Goal: Transaction & Acquisition: Subscribe to service/newsletter

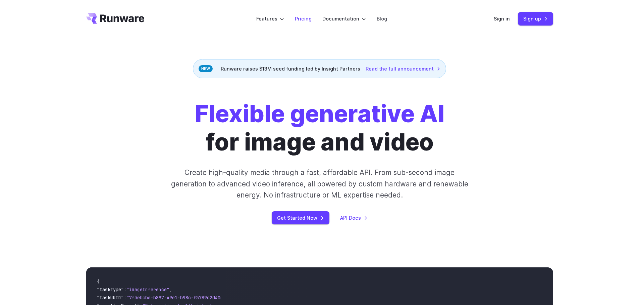
click at [304, 17] on link "Pricing" at bounding box center [303, 19] width 17 height 8
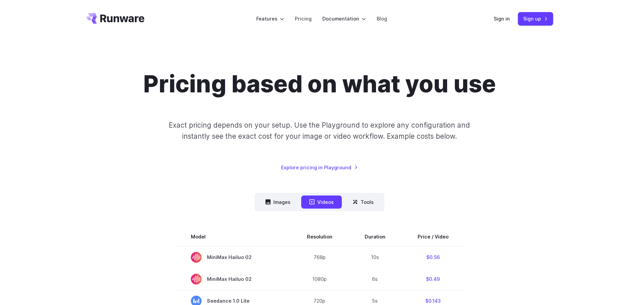
click at [106, 22] on icon "Go to /" at bounding box center [115, 18] width 58 height 11
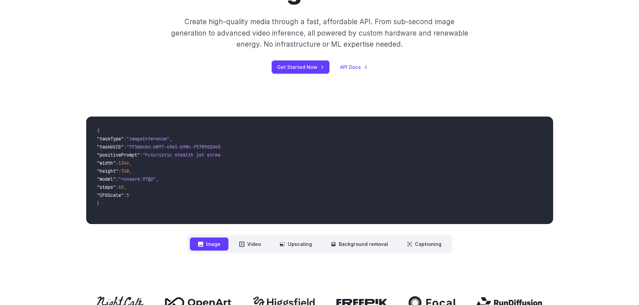
scroll to position [161, 0]
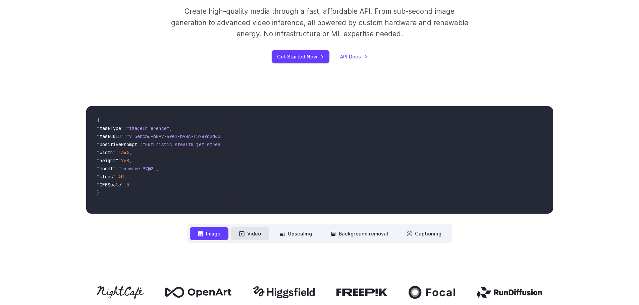
click at [251, 236] on button "Video" at bounding box center [250, 233] width 38 height 13
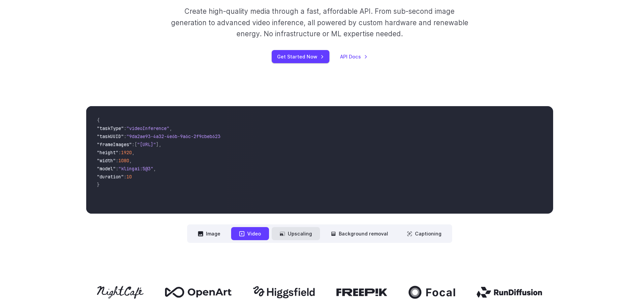
click at [299, 235] on button "Upscaling" at bounding box center [296, 233] width 48 height 13
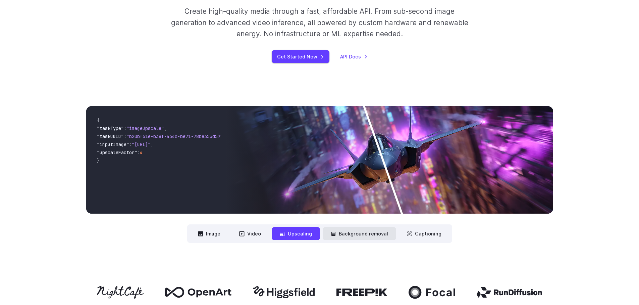
click at [357, 235] on button "Background removal" at bounding box center [359, 233] width 73 height 13
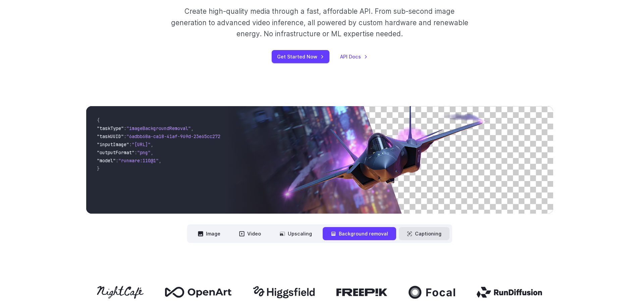
click at [436, 234] on button "Captioning" at bounding box center [424, 233] width 51 height 13
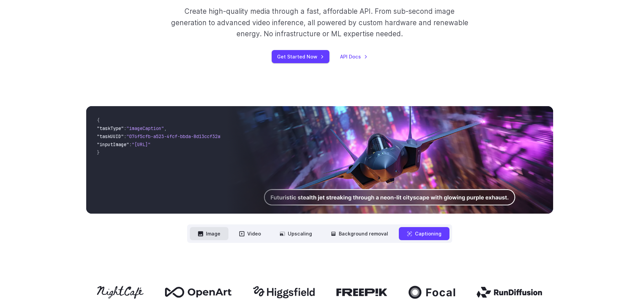
click at [217, 233] on button "Image" at bounding box center [209, 233] width 39 height 13
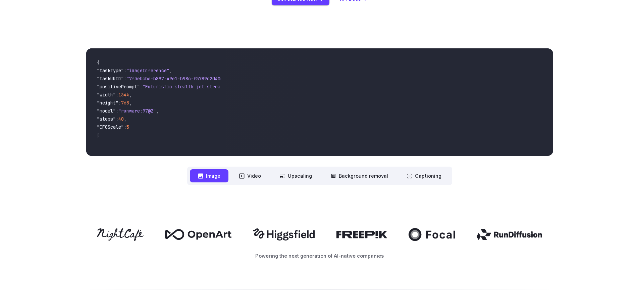
scroll to position [242, 0]
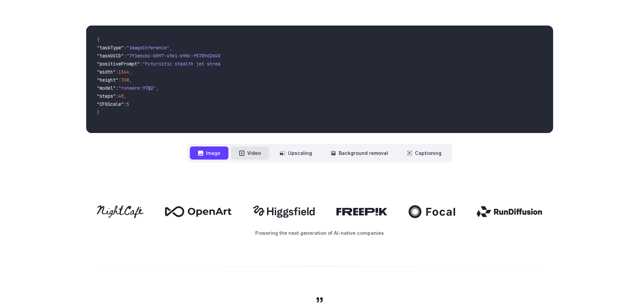
click at [245, 153] on icon at bounding box center [241, 152] width 5 height 5
click at [261, 156] on button "Video" at bounding box center [250, 152] width 38 height 13
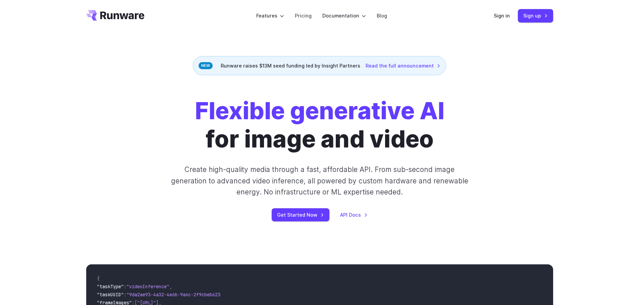
scroll to position [0, 0]
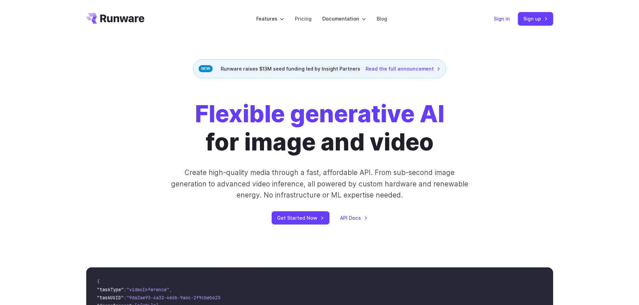
click at [504, 20] on link "Sign in" at bounding box center [502, 19] width 16 height 8
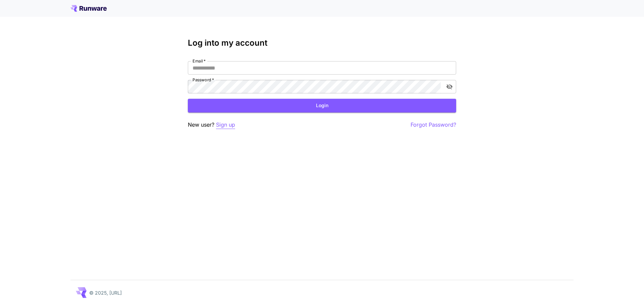
click at [224, 125] on p "Sign up" at bounding box center [225, 124] width 19 height 8
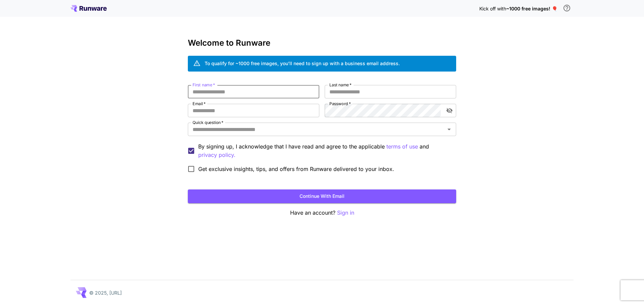
click at [257, 95] on input "First name   *" at bounding box center [254, 91] width 132 height 13
type input "******"
type input "*****"
type input "**********"
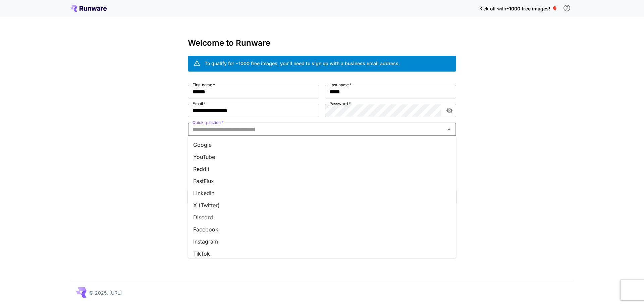
click at [274, 129] on input "Quick question   *" at bounding box center [316, 129] width 253 height 9
click at [269, 144] on li "Google" at bounding box center [322, 145] width 268 height 12
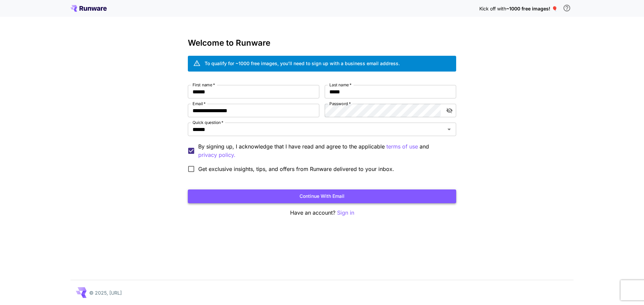
click at [239, 195] on button "Continue with email" at bounding box center [322, 196] width 268 height 14
click at [340, 195] on button "Continue with email" at bounding box center [322, 196] width 268 height 14
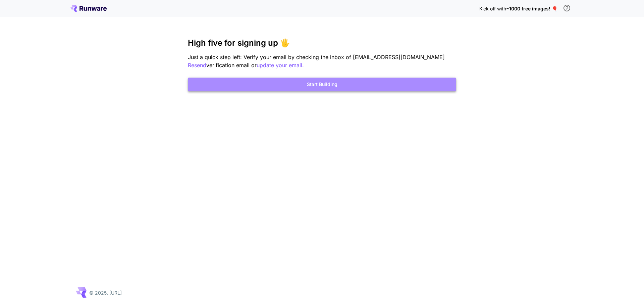
click at [314, 79] on button "Start Building" at bounding box center [322, 85] width 268 height 14
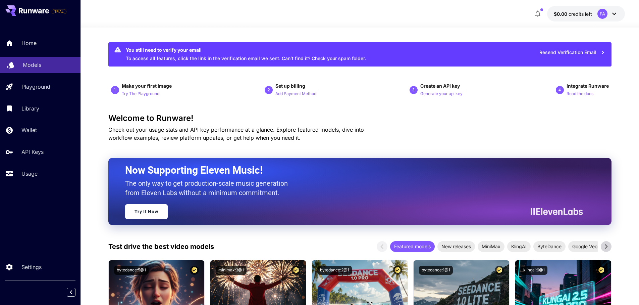
click at [40, 63] on p "Models" at bounding box center [32, 65] width 18 height 8
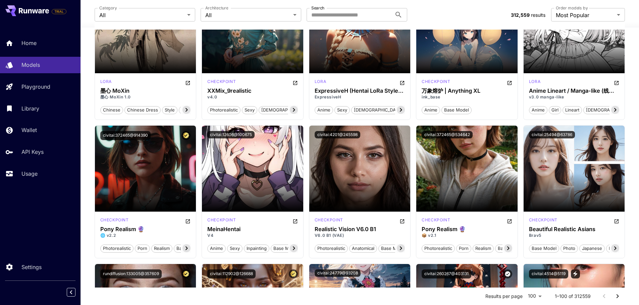
scroll to position [1691, 0]
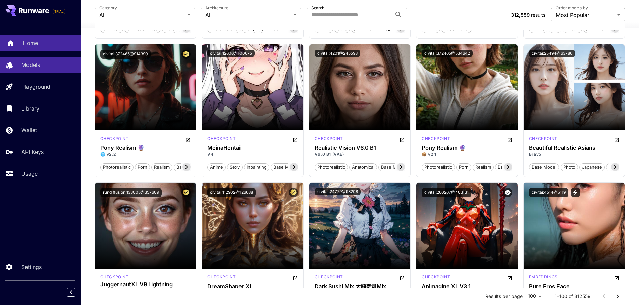
click at [26, 41] on p "Home" at bounding box center [30, 43] width 15 height 8
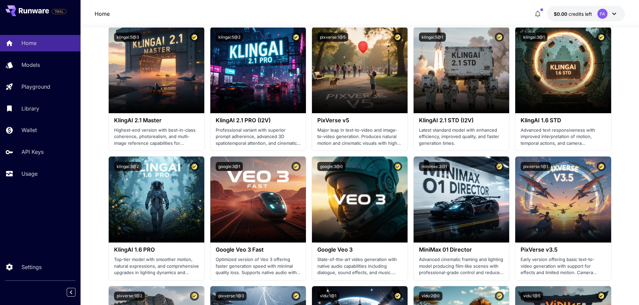
scroll to position [362, 0]
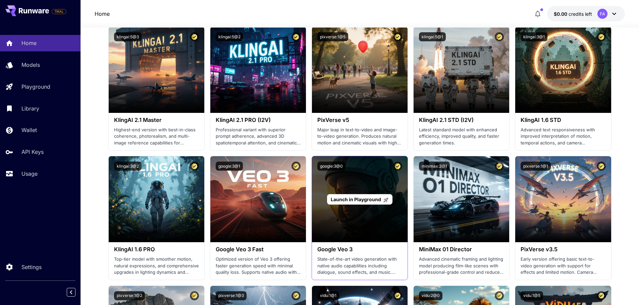
click at [375, 200] on span "Launch in Playground" at bounding box center [356, 199] width 50 height 6
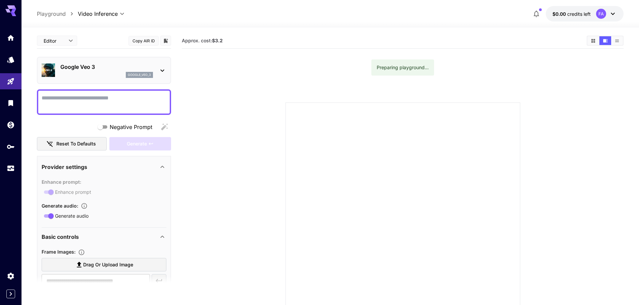
click at [397, 72] on div "Preparing playground..." at bounding box center [403, 67] width 52 height 12
click at [122, 89] on div "**********" at bounding box center [104, 283] width 134 height 501
click at [115, 97] on textarea "Negative Prompt" at bounding box center [104, 102] width 125 height 16
click at [71, 40] on body "**********" at bounding box center [319, 179] width 639 height 358
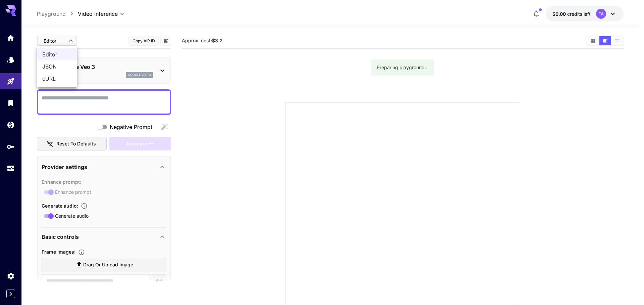
click at [86, 39] on div at bounding box center [322, 152] width 644 height 305
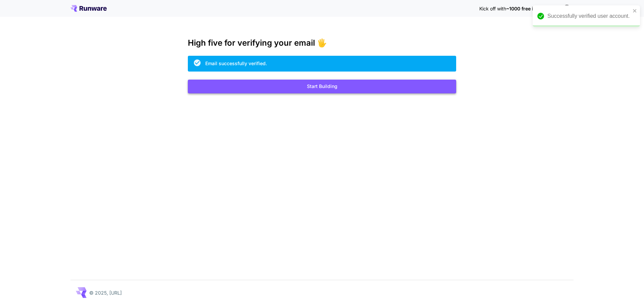
click at [321, 84] on button "Start Building" at bounding box center [322, 87] width 268 height 14
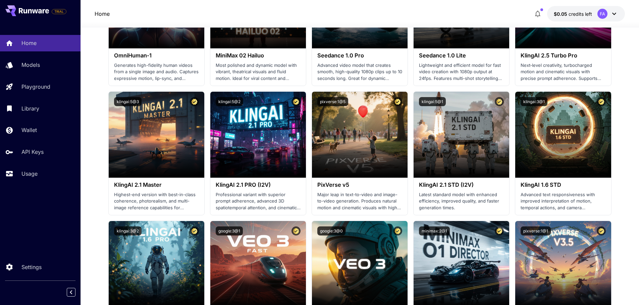
scroll to position [282, 0]
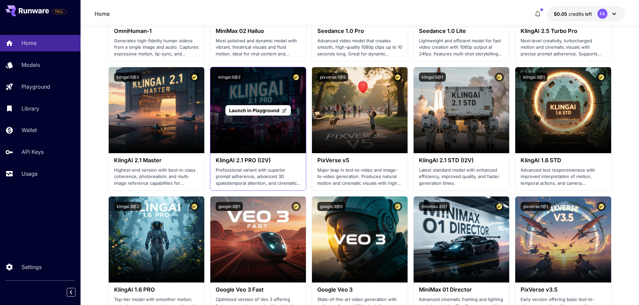
click at [241, 110] on span "Launch in Playground" at bounding box center [254, 110] width 50 height 6
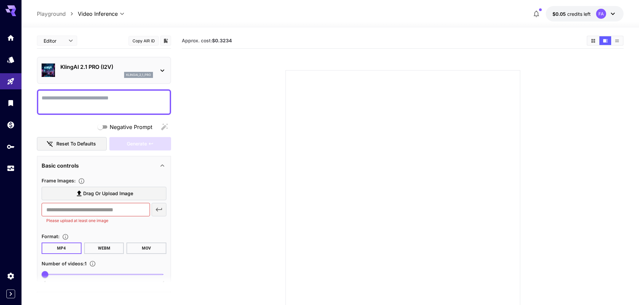
click at [614, 13] on icon at bounding box center [613, 14] width 4 height 2
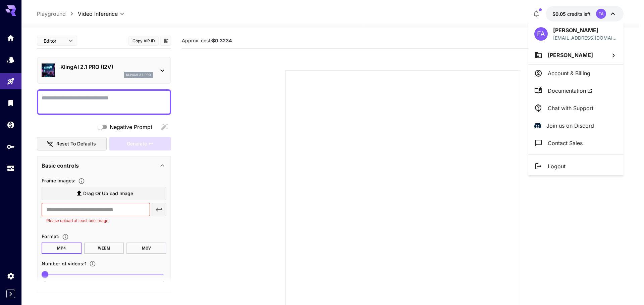
click at [575, 75] on p "Account & Billing" at bounding box center [569, 73] width 43 height 8
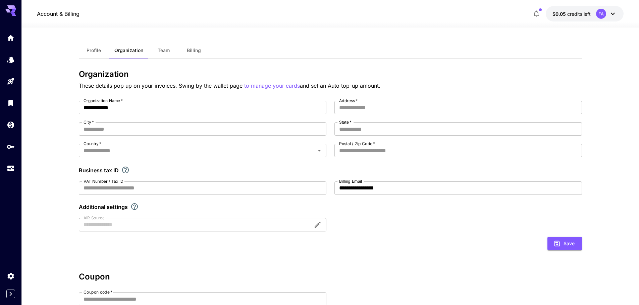
click at [614, 13] on icon at bounding box center [613, 14] width 8 height 8
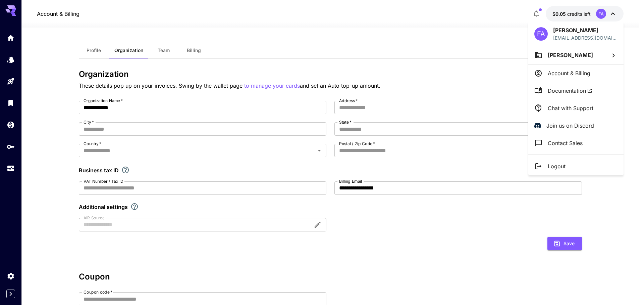
click at [309, 48] on div at bounding box center [322, 152] width 644 height 305
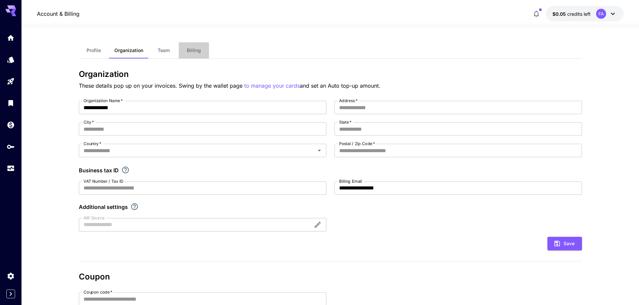
click at [191, 52] on span "Billing" at bounding box center [194, 50] width 14 height 6
